Goal: Information Seeking & Learning: Learn about a topic

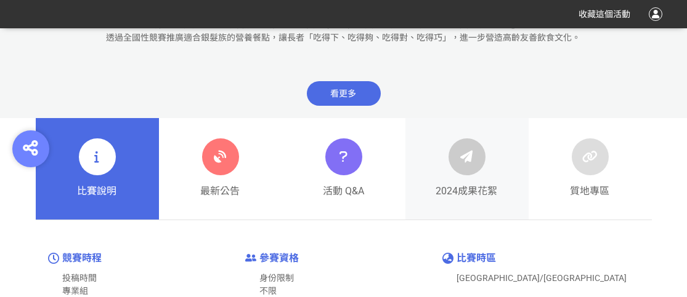
scroll to position [431, 0]
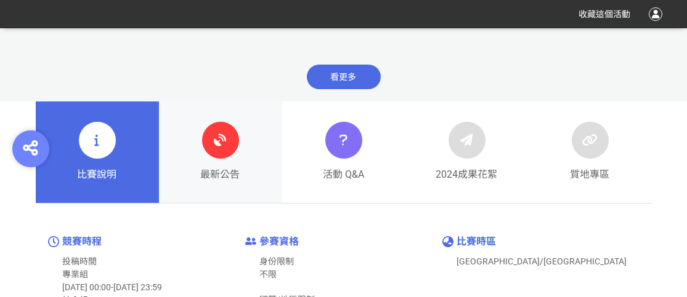
click at [214, 147] on icon at bounding box center [220, 140] width 22 height 22
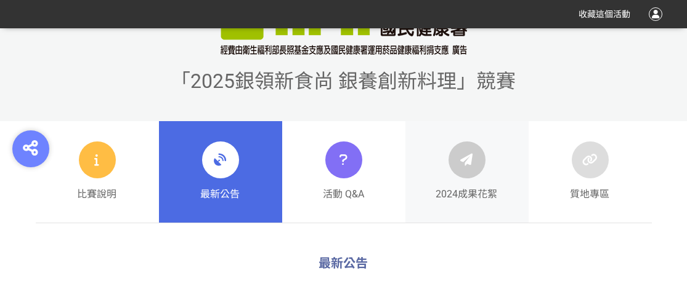
scroll to position [307, 0]
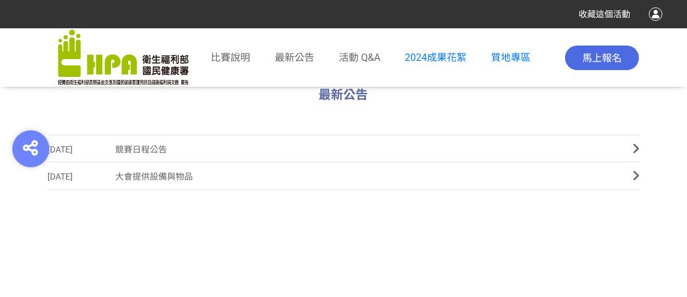
click at [634, 156] on span at bounding box center [636, 150] width 6 height 28
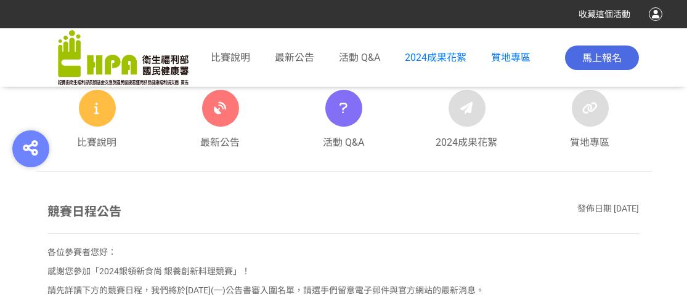
scroll to position [492, 0]
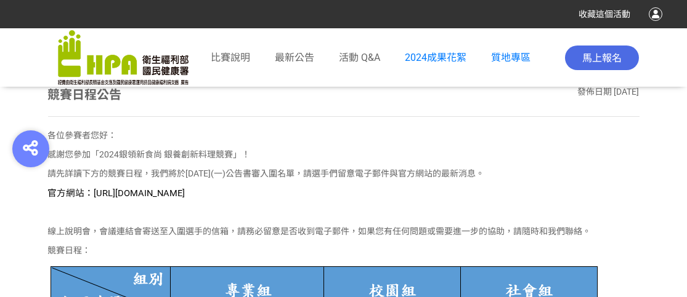
drag, startPoint x: 289, startPoint y: 198, endPoint x: 95, endPoint y: 195, distance: 193.4
click at [95, 193] on span "官方網站：[URL][DOMAIN_NAME]" at bounding box center [116, 193] width 137 height 11
click at [101, 198] on p "官方網站：[URL][DOMAIN_NAME]" at bounding box center [343, 194] width 591 height 14
drag, startPoint x: 91, startPoint y: 192, endPoint x: 278, endPoint y: 191, distance: 187.2
click at [307, 187] on p "官方網站：[URL][DOMAIN_NAME]" at bounding box center [343, 194] width 591 height 14
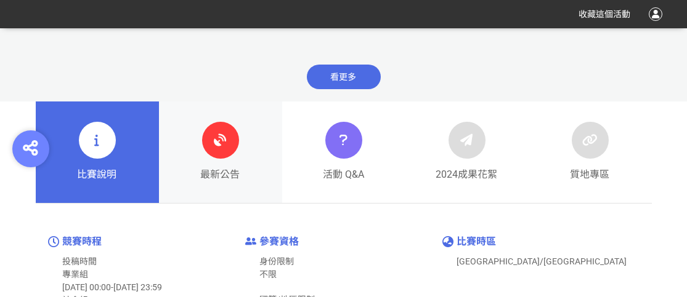
click at [221, 156] on div at bounding box center [220, 140] width 37 height 37
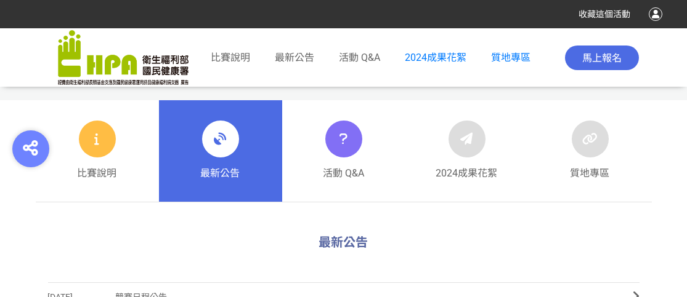
scroll to position [431, 0]
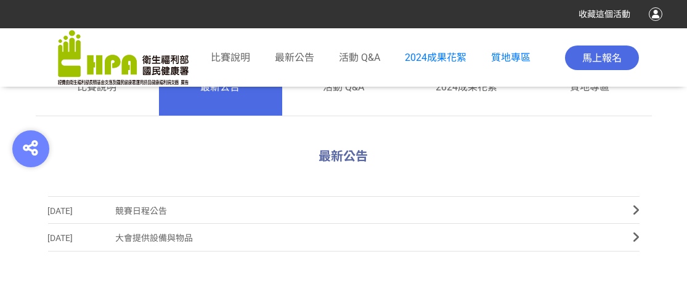
click at [629, 209] on link "[DATE] 競賽日程公告" at bounding box center [343, 210] width 591 height 28
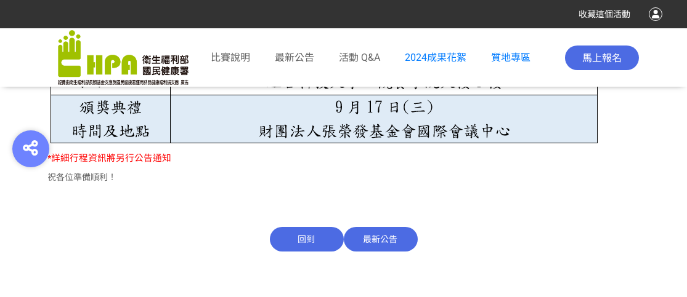
scroll to position [862, 0]
